Goal: Transaction & Acquisition: Purchase product/service

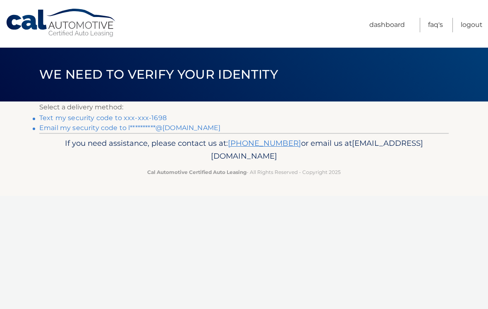
click at [143, 119] on link "Text my security code to xxx-xxx-1698" at bounding box center [102, 118] width 127 height 8
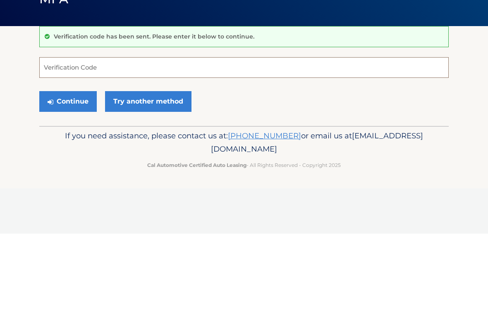
click at [232, 132] on input "Verification Code" at bounding box center [243, 142] width 409 height 21
type input "941407"
click at [62, 166] on button "Continue" at bounding box center [67, 176] width 57 height 21
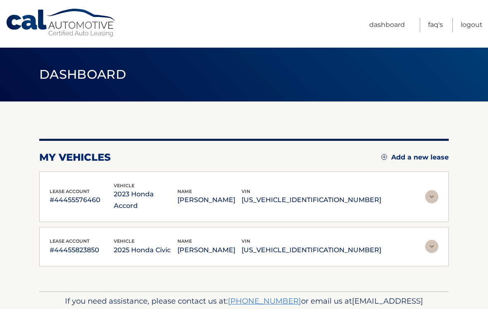
click at [375, 194] on p "[US_VEHICLE_IDENTIFICATION_NUMBER]" at bounding box center [312, 200] width 140 height 12
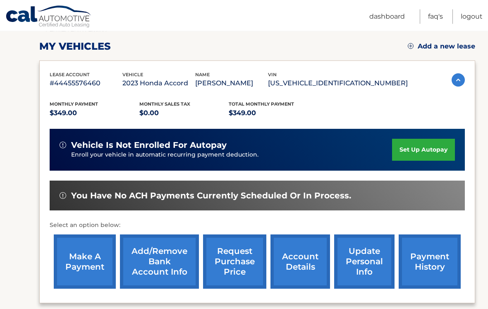
scroll to position [111, 0]
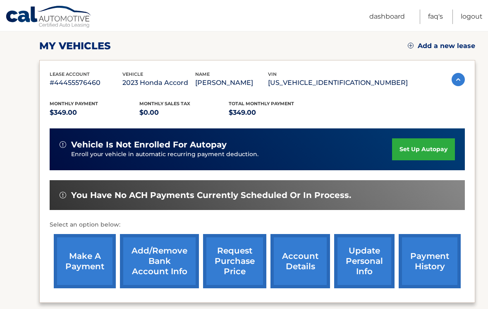
click at [84, 252] on link "make a payment" at bounding box center [85, 261] width 62 height 54
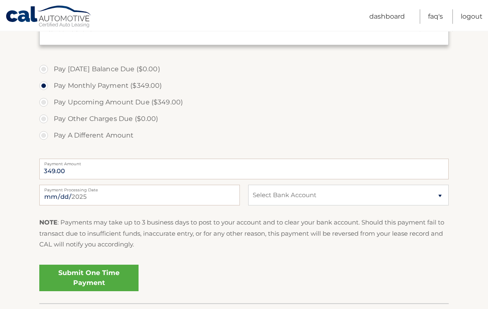
scroll to position [225, 0]
click at [204, 199] on input "[DATE]" at bounding box center [139, 194] width 201 height 21
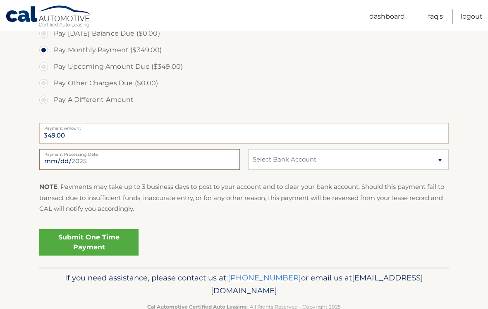
scroll to position [268, 0]
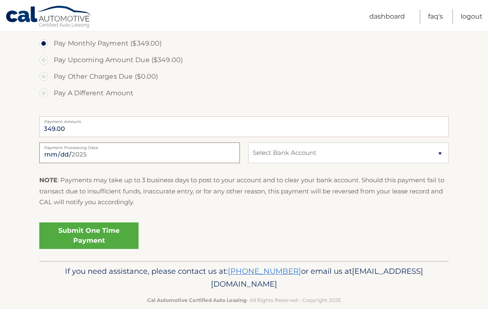
click at [124, 150] on input "[DATE]" at bounding box center [139, 152] width 201 height 21
type input "[DATE]"
click at [438, 152] on select "Select Bank Account Savings CAPITAL ONE N.A. *****3569 Checking JPMORGAN CHASE …" at bounding box center [348, 152] width 201 height 21
select select "NWE4MTRiMzktMWJmYi00NDViLTk3MTMtNGFhNjkzOWUyMjY2"
click at [91, 228] on link "Submit One Time Payment" at bounding box center [88, 235] width 99 height 26
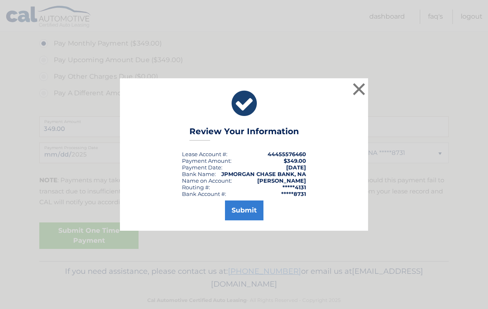
click at [242, 220] on button "Submit" at bounding box center [244, 210] width 38 height 20
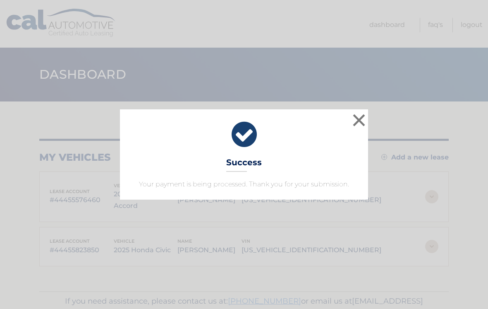
click at [360, 122] on button "×" at bounding box center [359, 120] width 17 height 17
